Goal: Obtain resource: Download file/media

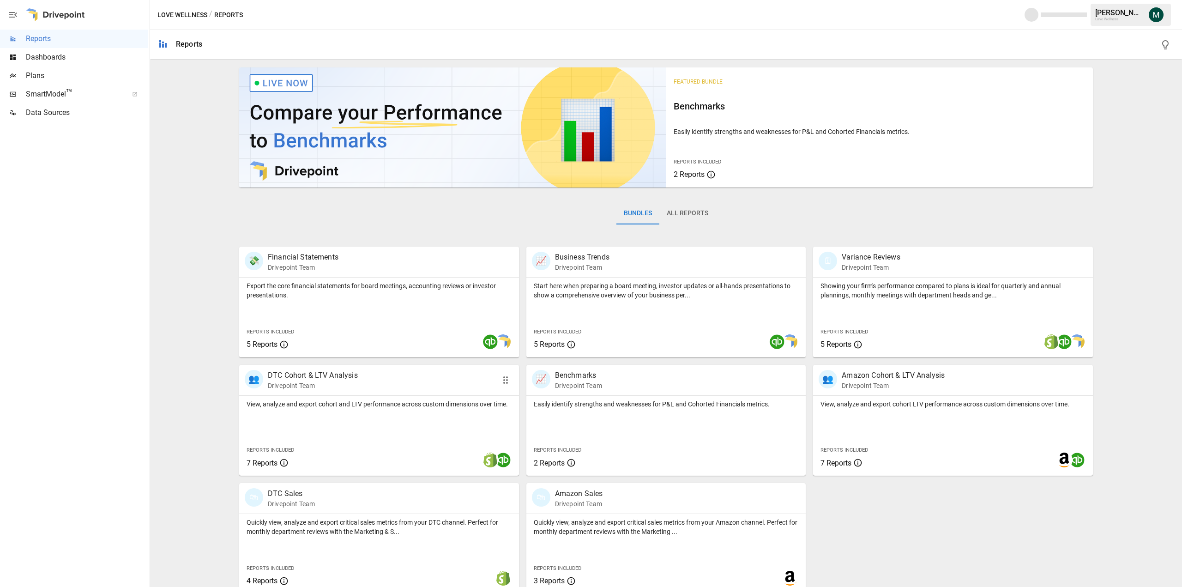
scroll to position [10, 0]
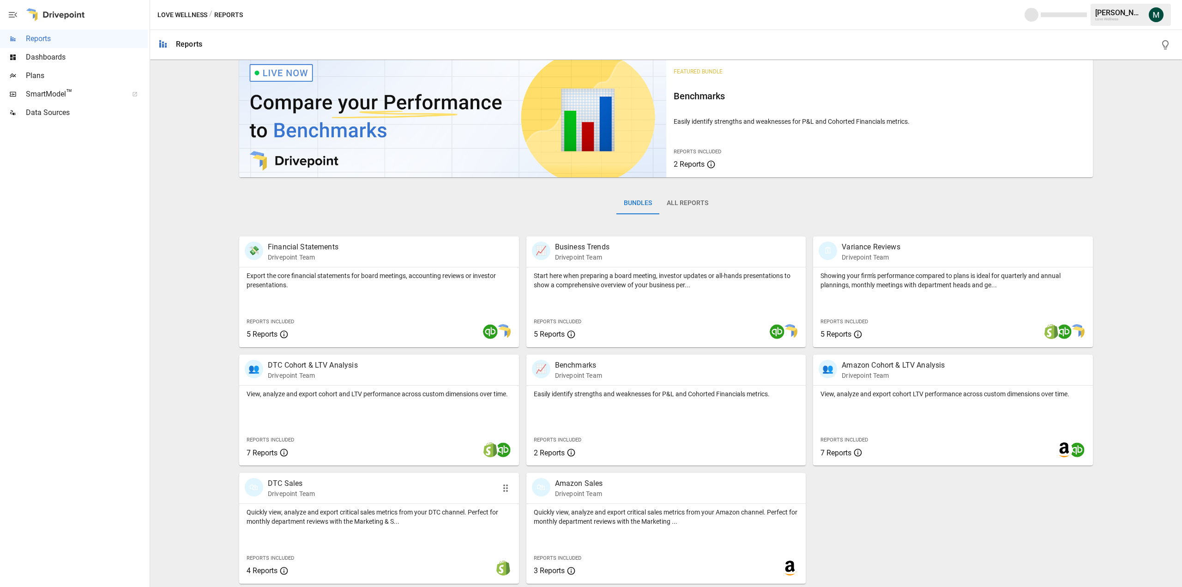
click at [297, 485] on p "DTC Sales" at bounding box center [291, 483] width 47 height 11
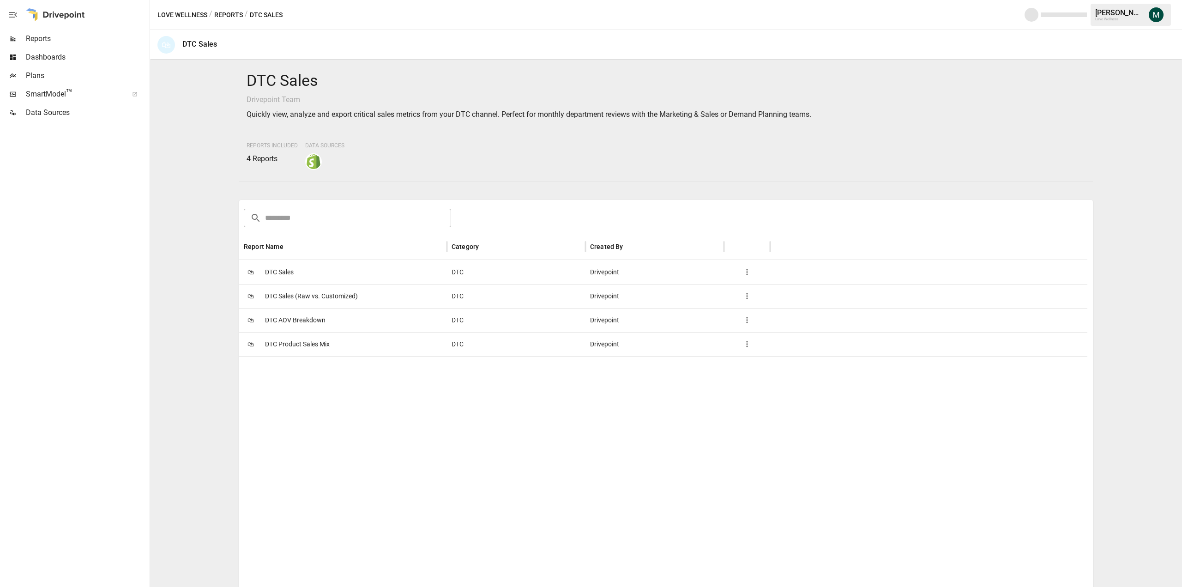
click at [282, 272] on span "DTC Sales" at bounding box center [279, 272] width 29 height 24
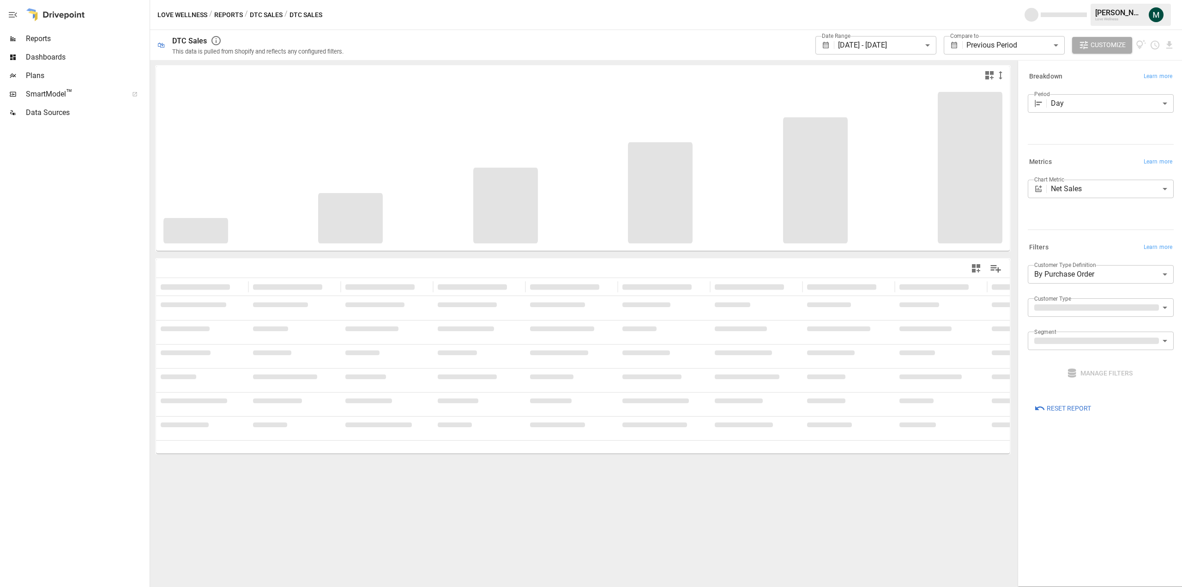
click at [905, 0] on body "**********" at bounding box center [591, 0] width 1182 height 0
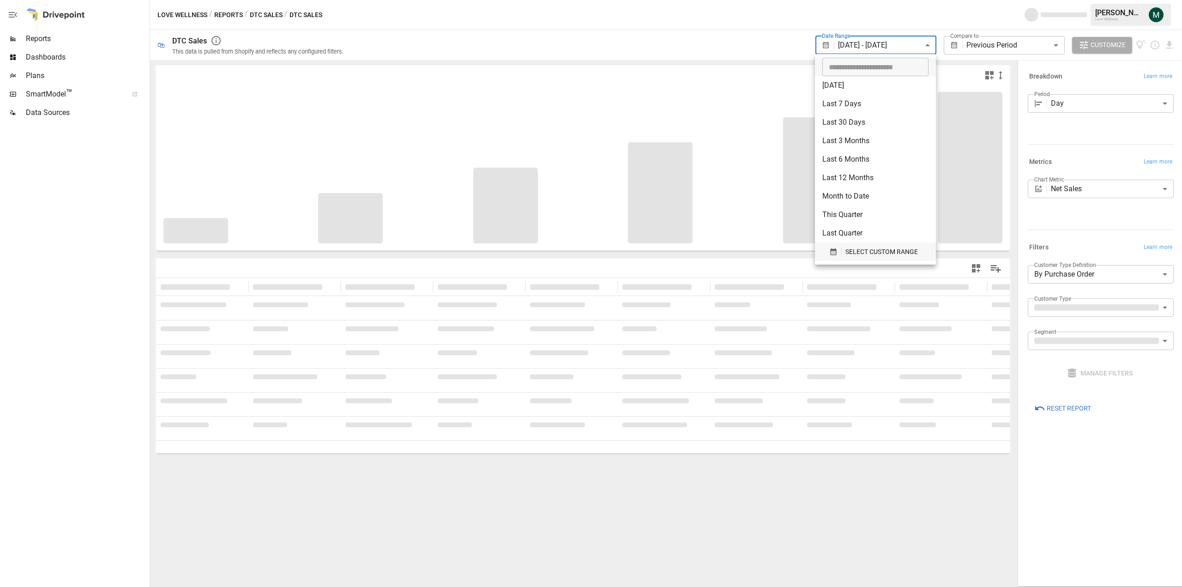
click at [893, 251] on span "SELECT CUSTOM RANGE" at bounding box center [882, 252] width 73 height 12
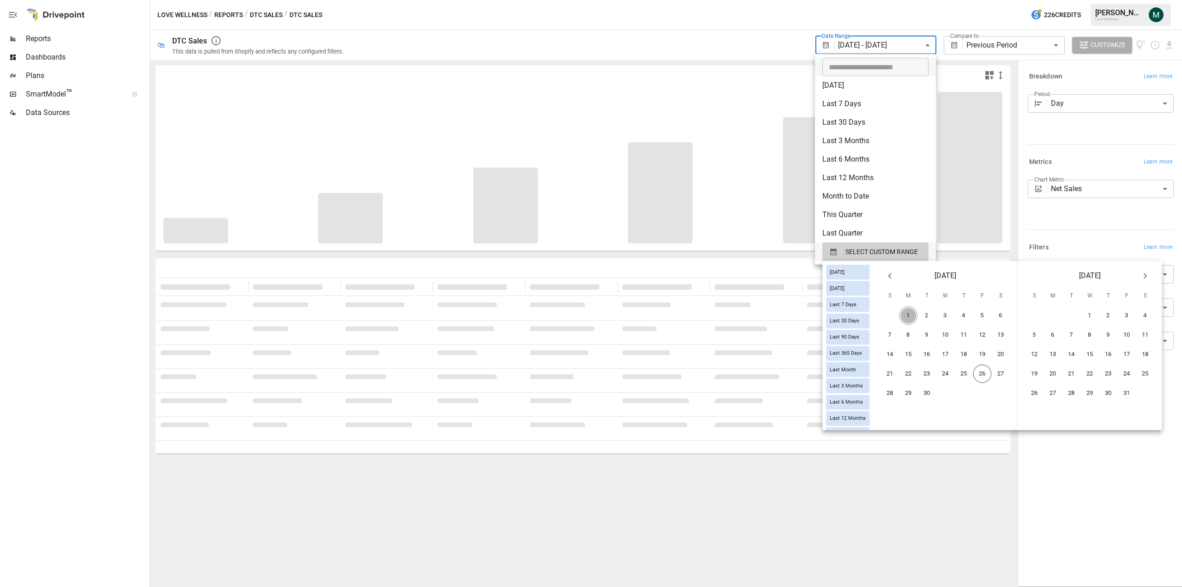
click at [917, 313] on button "1" at bounding box center [909, 316] width 18 height 18
click at [974, 376] on button "25" at bounding box center [964, 374] width 18 height 18
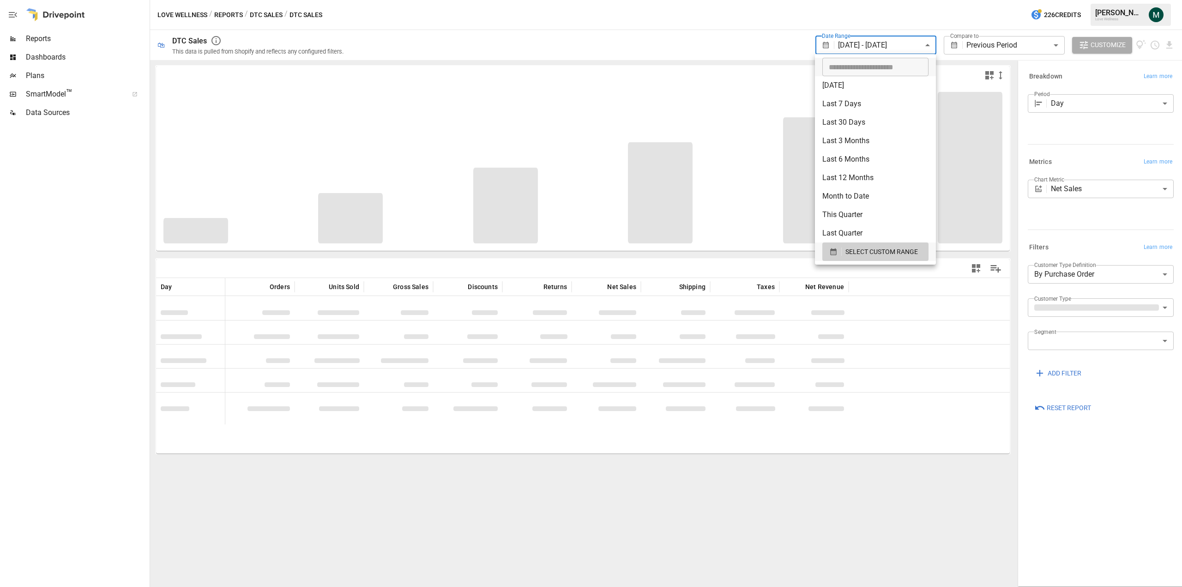
click at [905, 465] on div at bounding box center [591, 293] width 1182 height 587
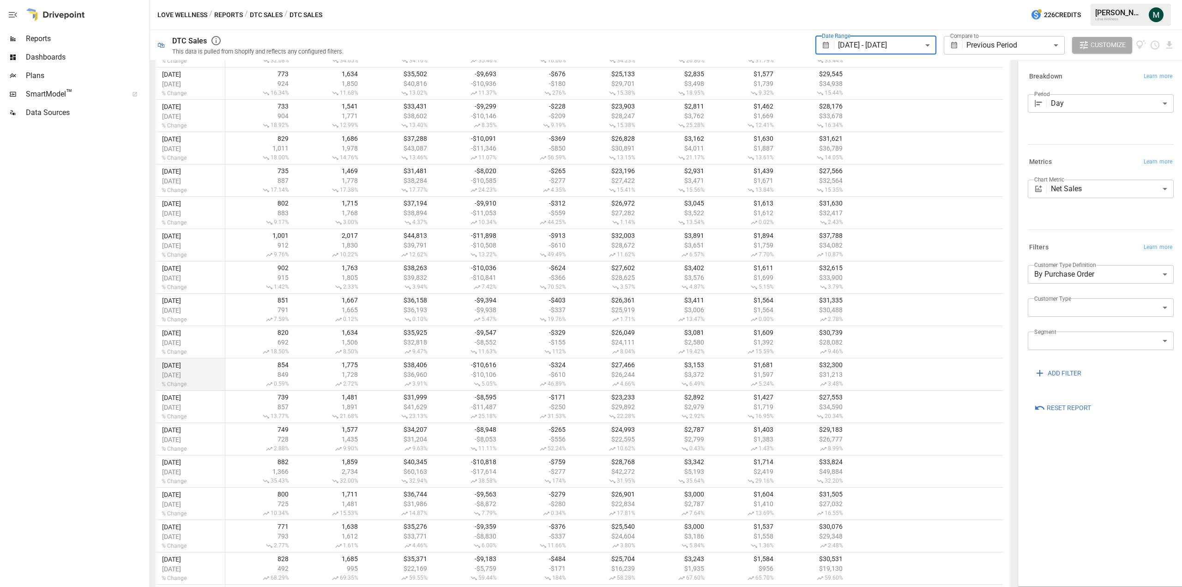
scroll to position [523, 0]
click at [1170, 41] on icon "Download report" at bounding box center [1169, 45] width 11 height 11
click at [1155, 79] on li "Download as CSV" at bounding box center [1138, 82] width 73 height 18
click at [1126, 0] on body "**********" at bounding box center [591, 0] width 1182 height 0
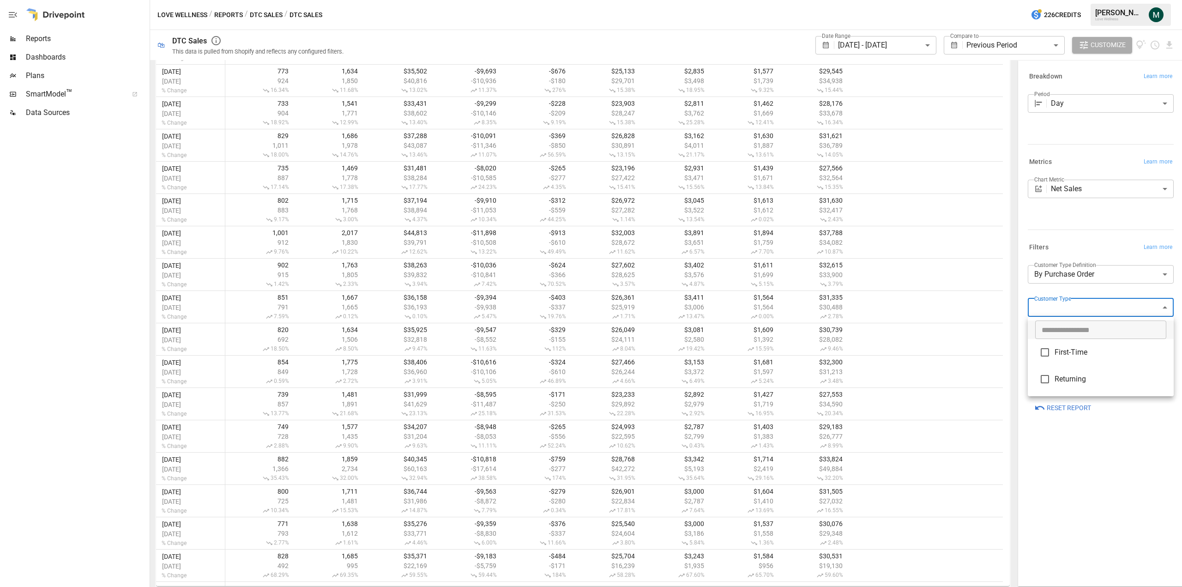
click at [1085, 351] on span "First-Time" at bounding box center [1111, 352] width 112 height 11
type input "**********"
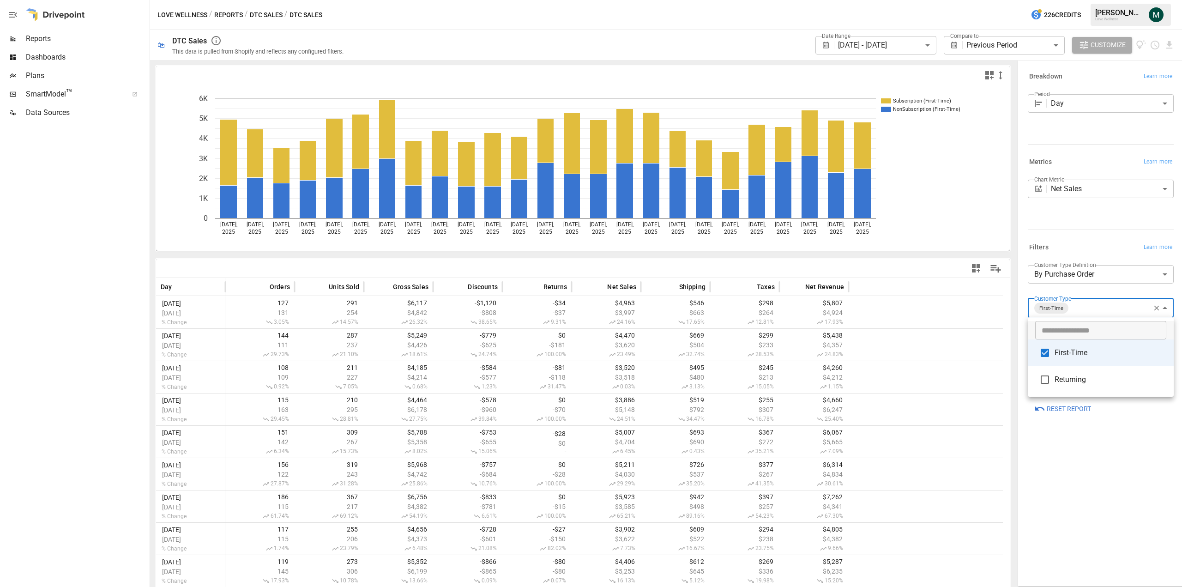
click at [1169, 47] on div at bounding box center [591, 293] width 1182 height 587
click at [1170, 42] on icon "Download report" at bounding box center [1170, 44] width 6 height 7
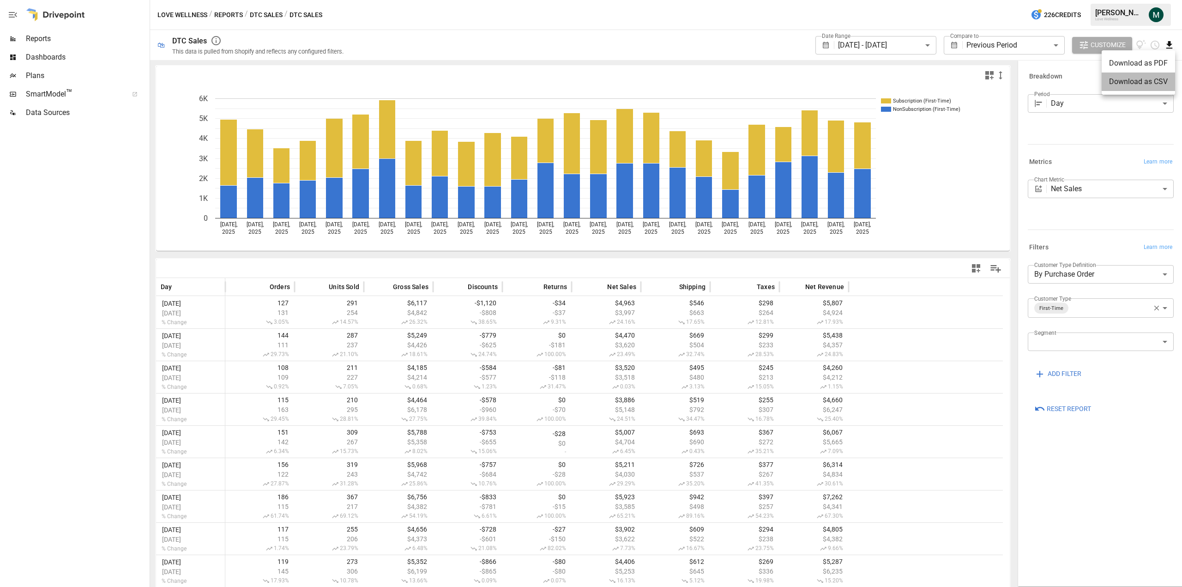
click at [1145, 82] on li "Download as CSV" at bounding box center [1138, 82] width 73 height 18
